Goal: Task Accomplishment & Management: Manage account settings

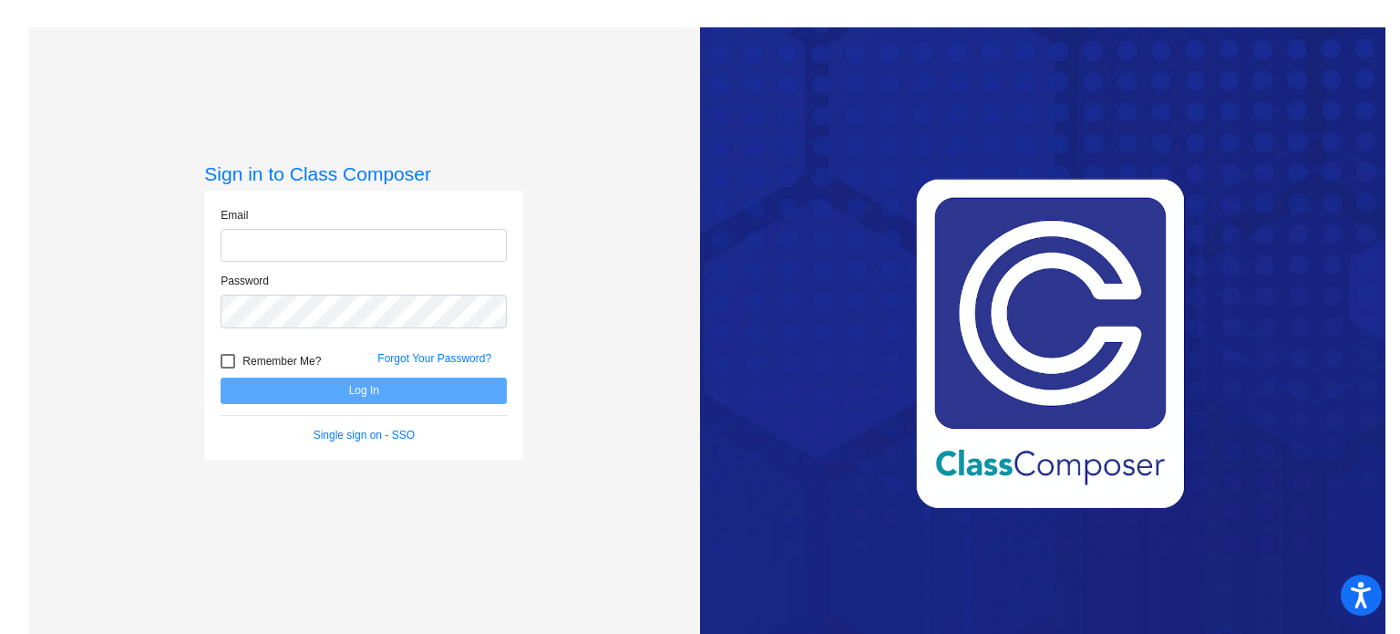
click at [249, 244] on input "email" at bounding box center [364, 246] width 286 height 34
type input "[PERSON_NAME].[PERSON_NAME]"
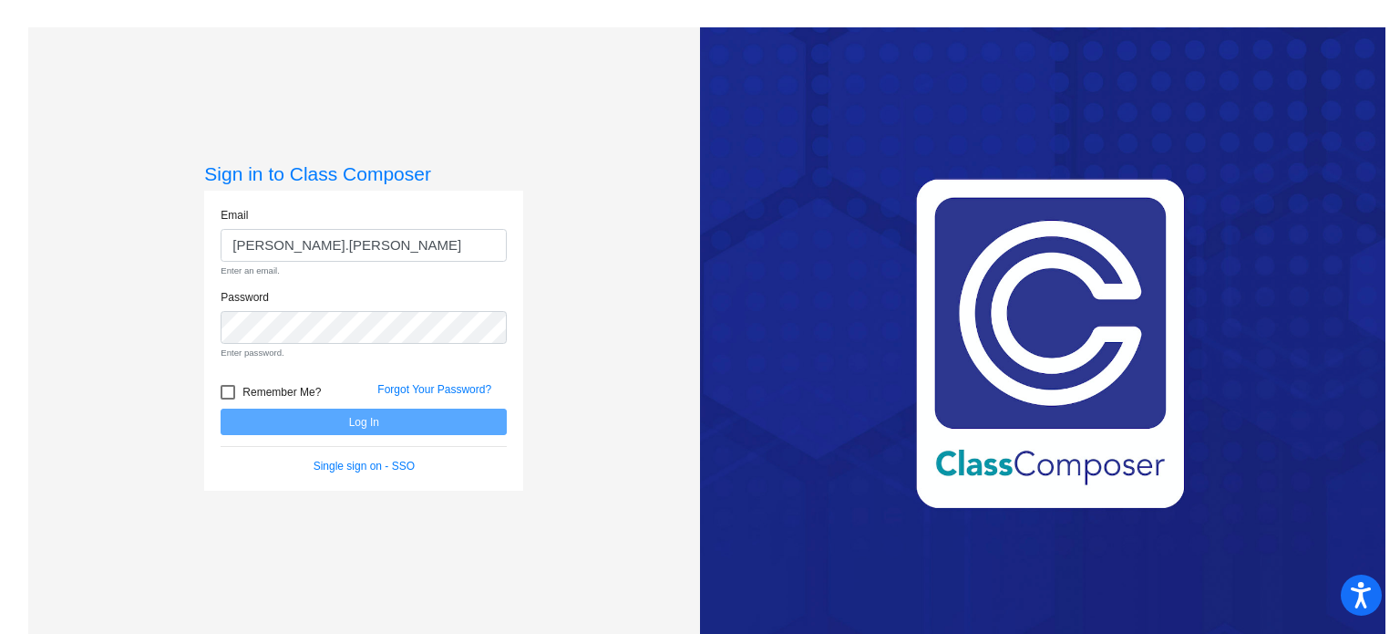
drag, startPoint x: 328, startPoint y: 420, endPoint x: 438, endPoint y: 545, distance: 166.0
click at [438, 545] on div "Sign in to Class Composer Email bernedette.armstead Enter an email. Password En…" at bounding box center [364, 344] width 672 height 634
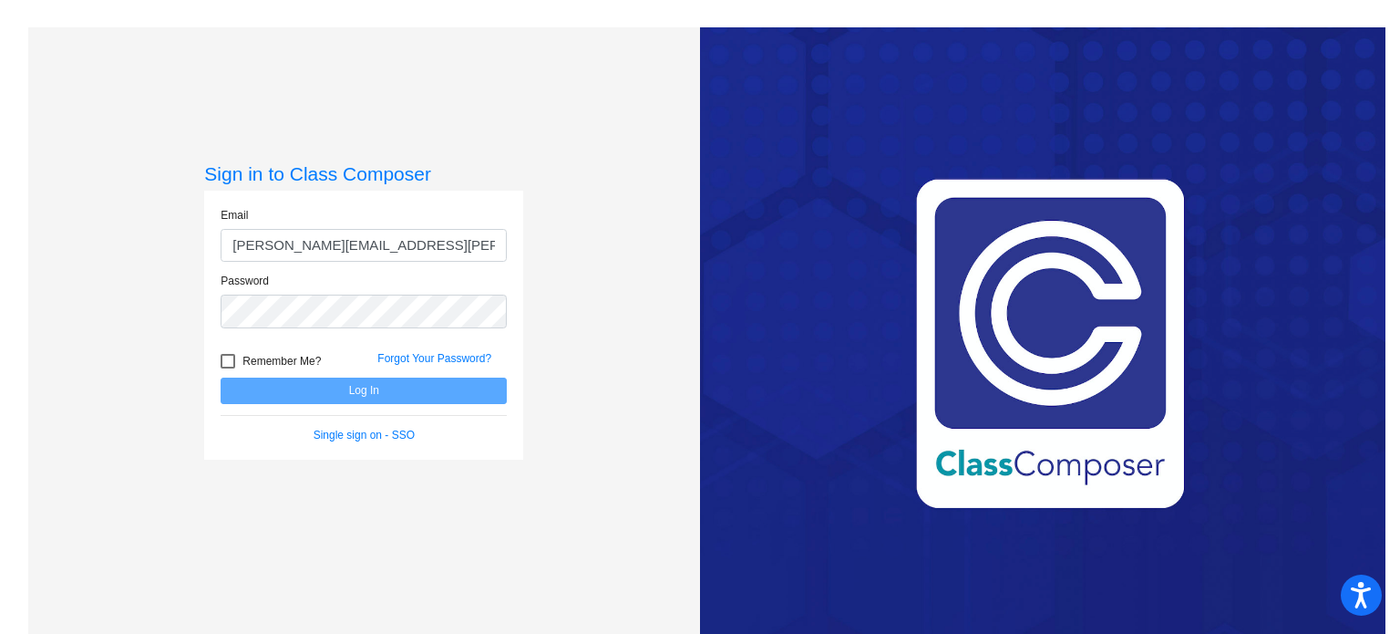
type input "[PERSON_NAME][EMAIL_ADDRESS][PERSON_NAME][DOMAIN_NAME]"
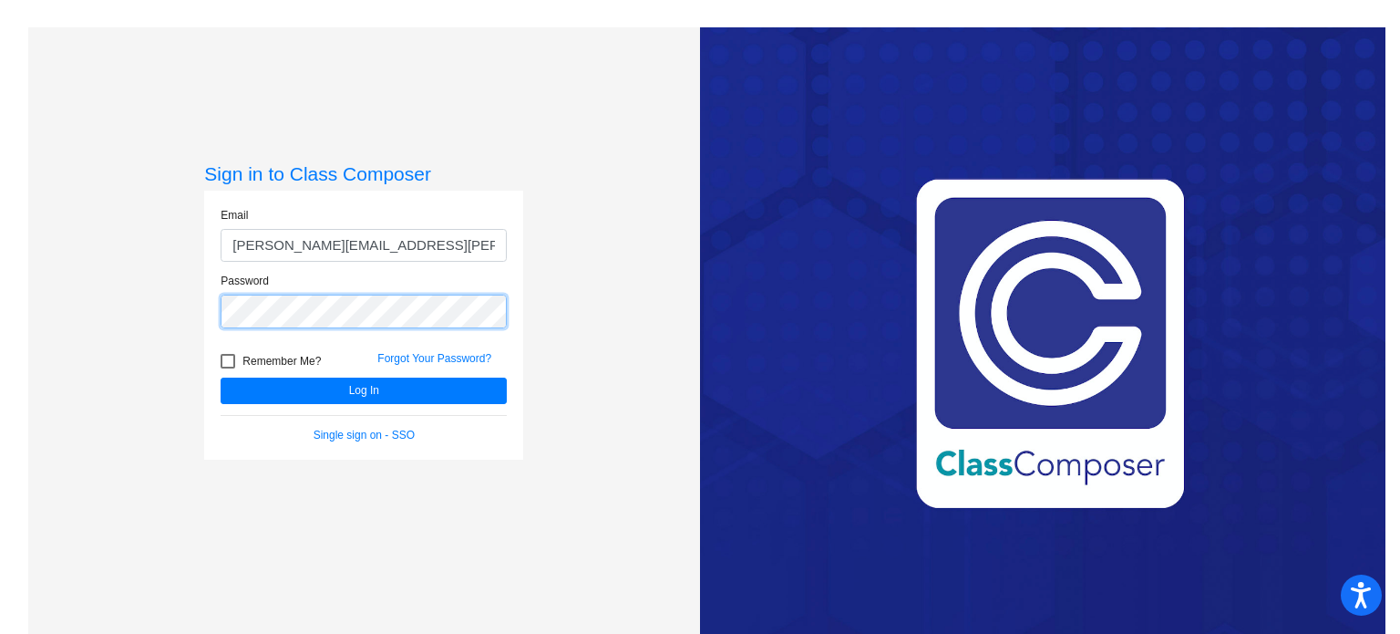
click at [221, 377] on button "Log In" at bounding box center [364, 390] width 286 height 26
